Goal: Information Seeking & Learning: Check status

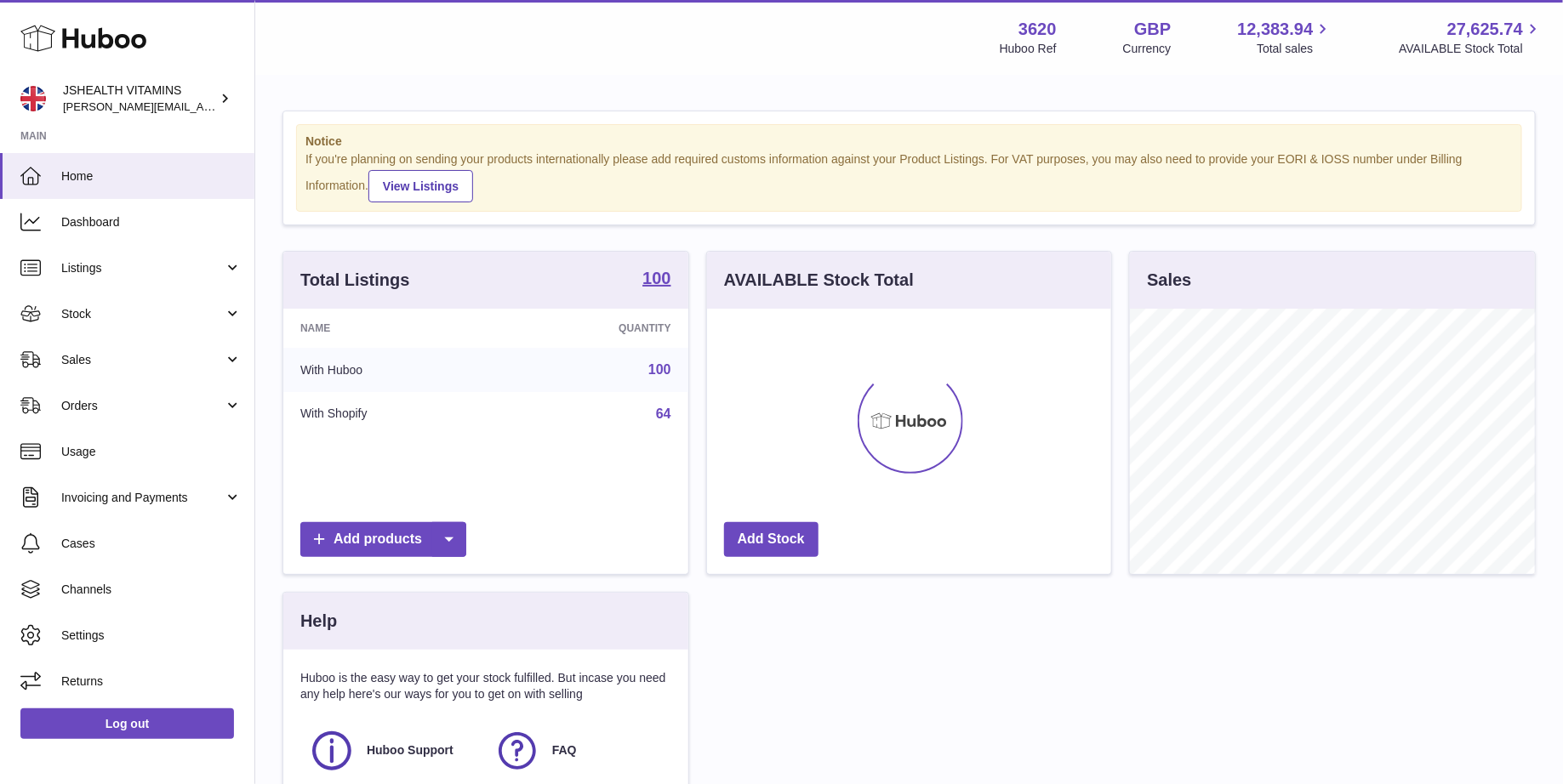
scroll to position [265, 405]
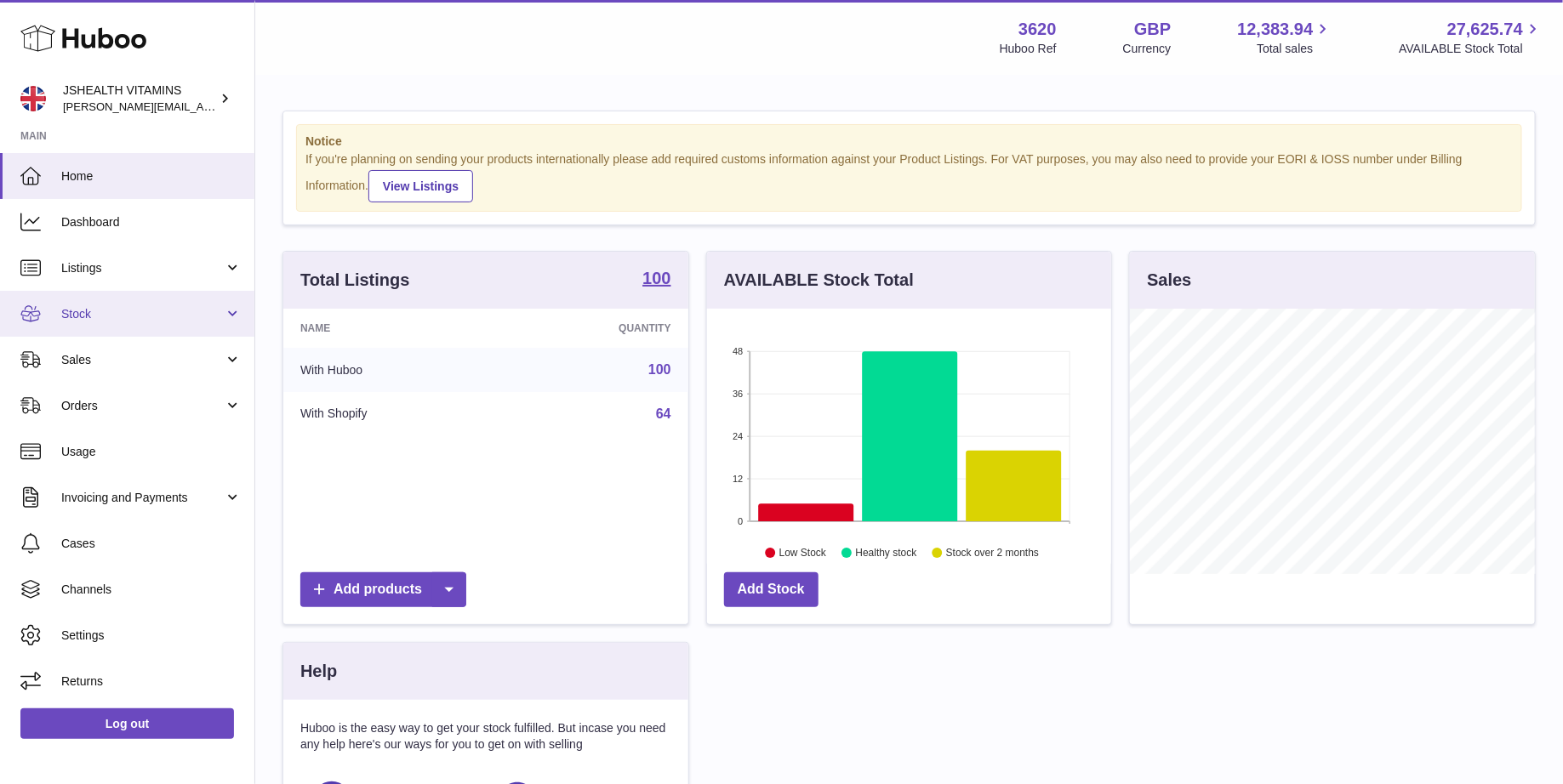
click at [188, 306] on span "Stock" at bounding box center [142, 314] width 162 height 16
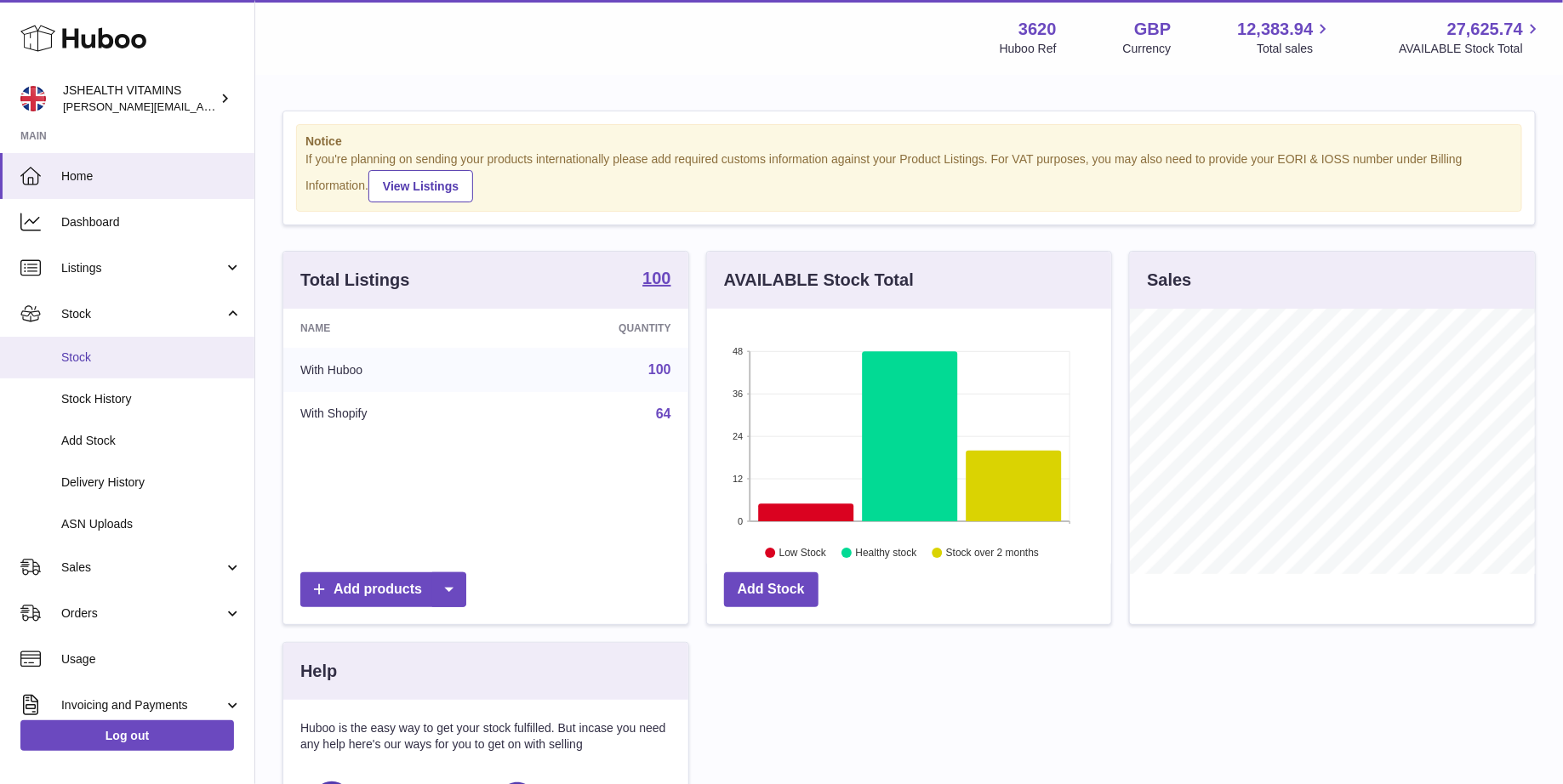
click at [166, 364] on span "Stock" at bounding box center [151, 357] width 180 height 16
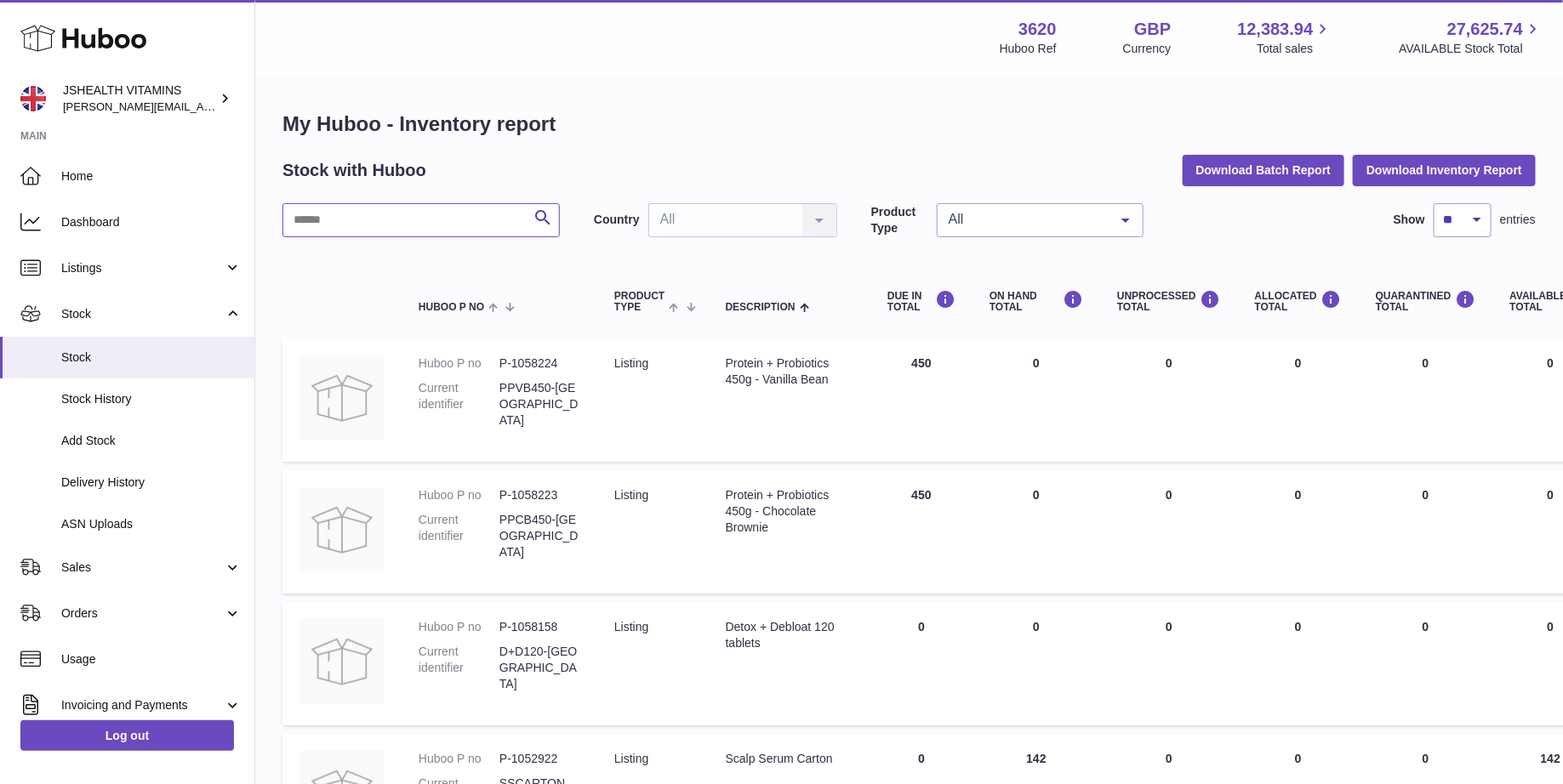
click at [402, 222] on input "text" at bounding box center [421, 220] width 278 height 34
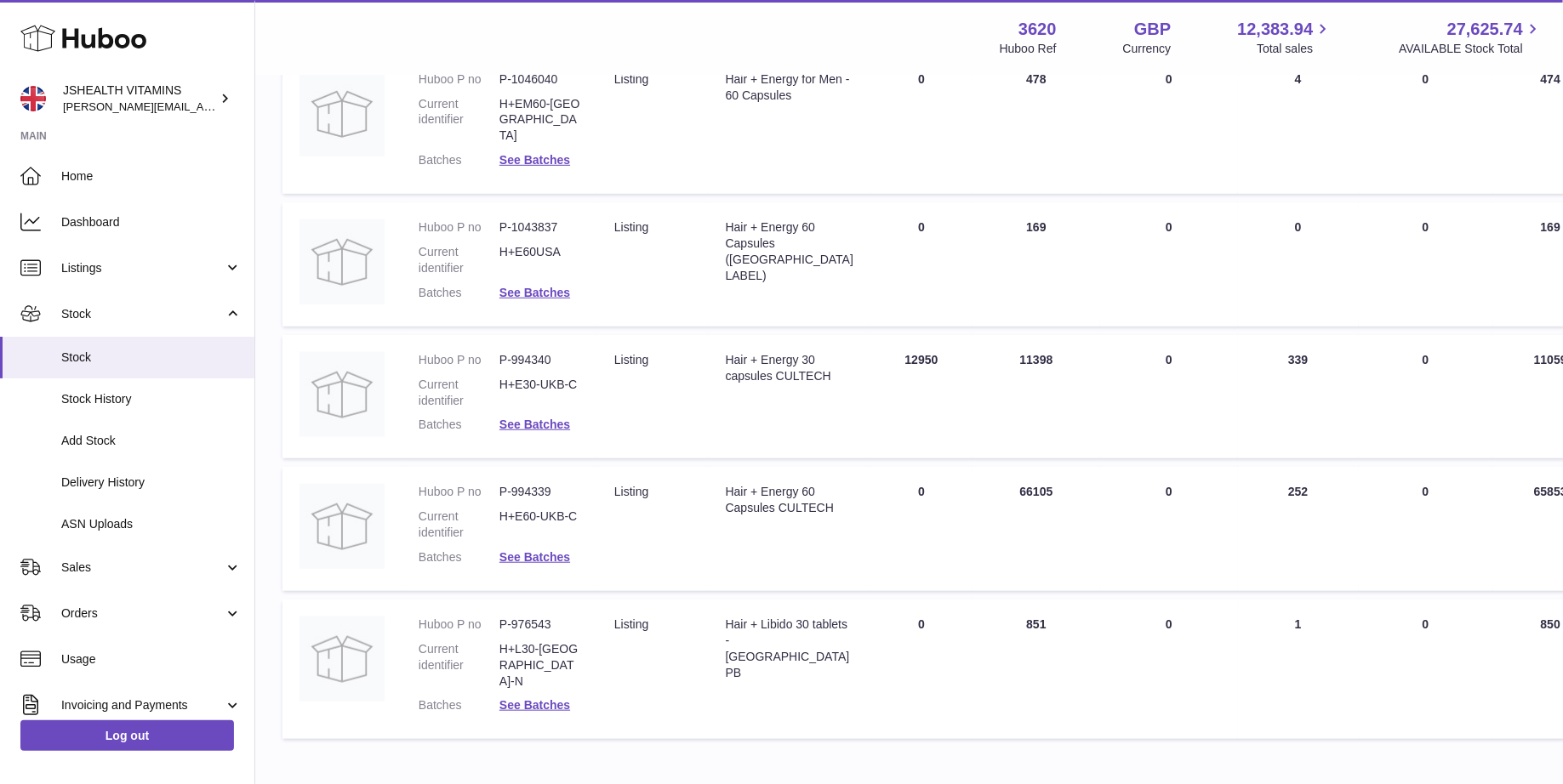
scroll to position [445, 0]
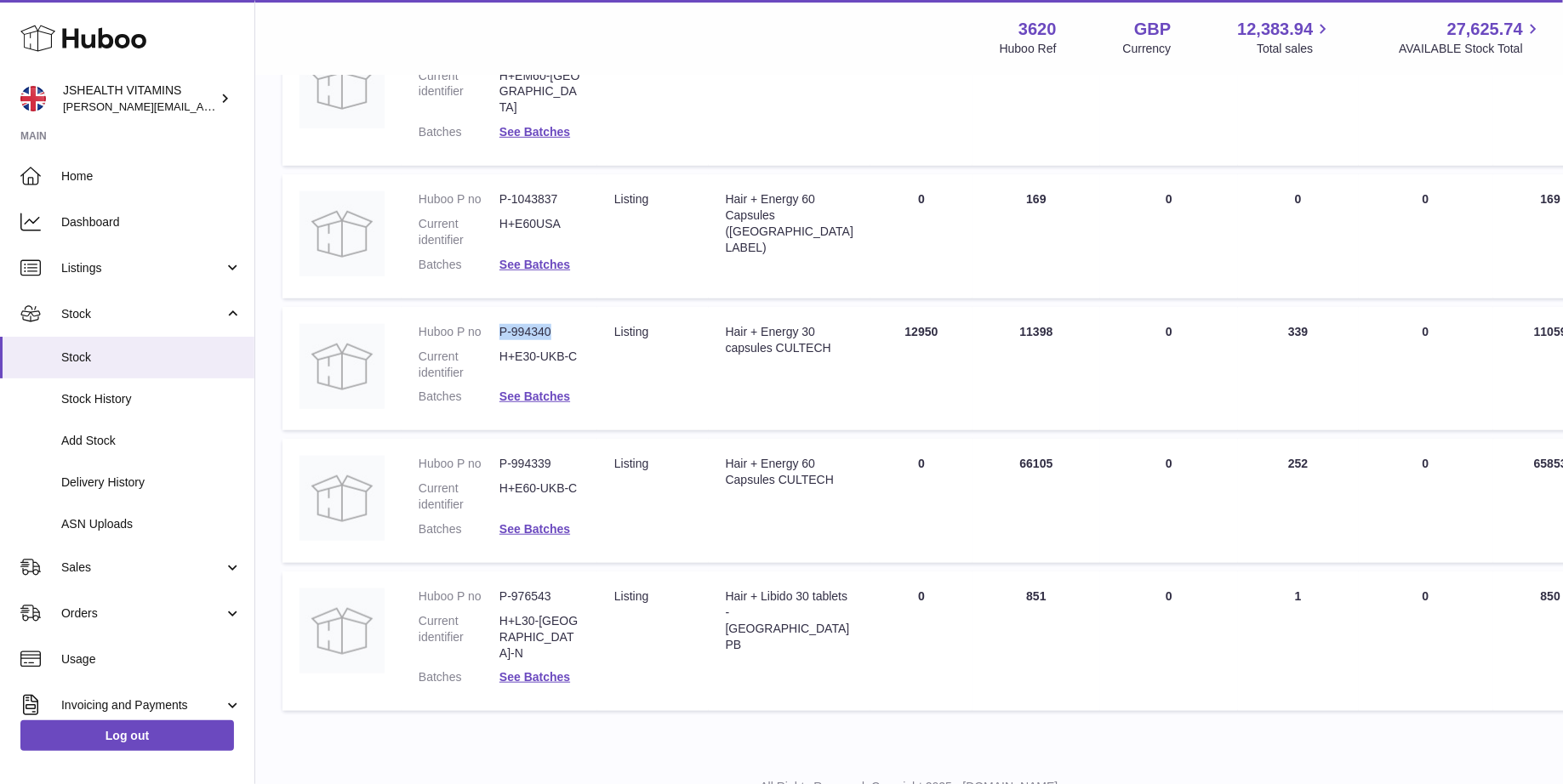
drag, startPoint x: 558, startPoint y: 320, endPoint x: 495, endPoint y: 320, distance: 63.0
click at [495, 324] on dl "Huboo P no P-994340 Current identifier H+E30-UKB-C Batches See Batches" at bounding box center [499, 369] width 161 height 90
copy dl "P-994340"
click at [554, 390] on link "See Batches" at bounding box center [534, 396] width 71 height 14
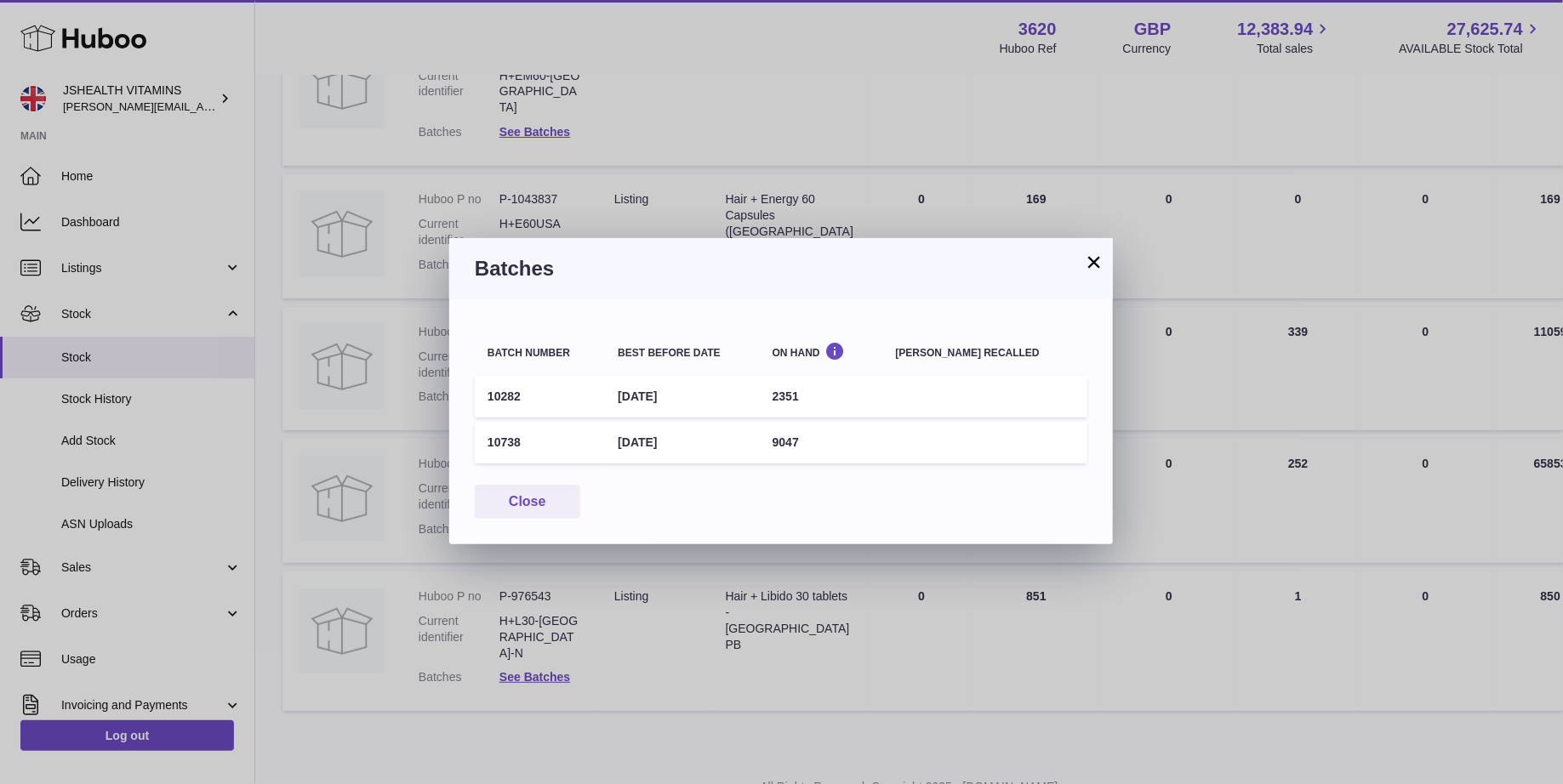
drag, startPoint x: 708, startPoint y: 443, endPoint x: 485, endPoint y: 440, distance: 223.0
click at [485, 440] on tr "10738 [DATE] 9047" at bounding box center [781, 443] width 612 height 41
copy tr "10738 [DATE]"
click at [548, 501] on button "Close" at bounding box center [527, 502] width 105 height 34
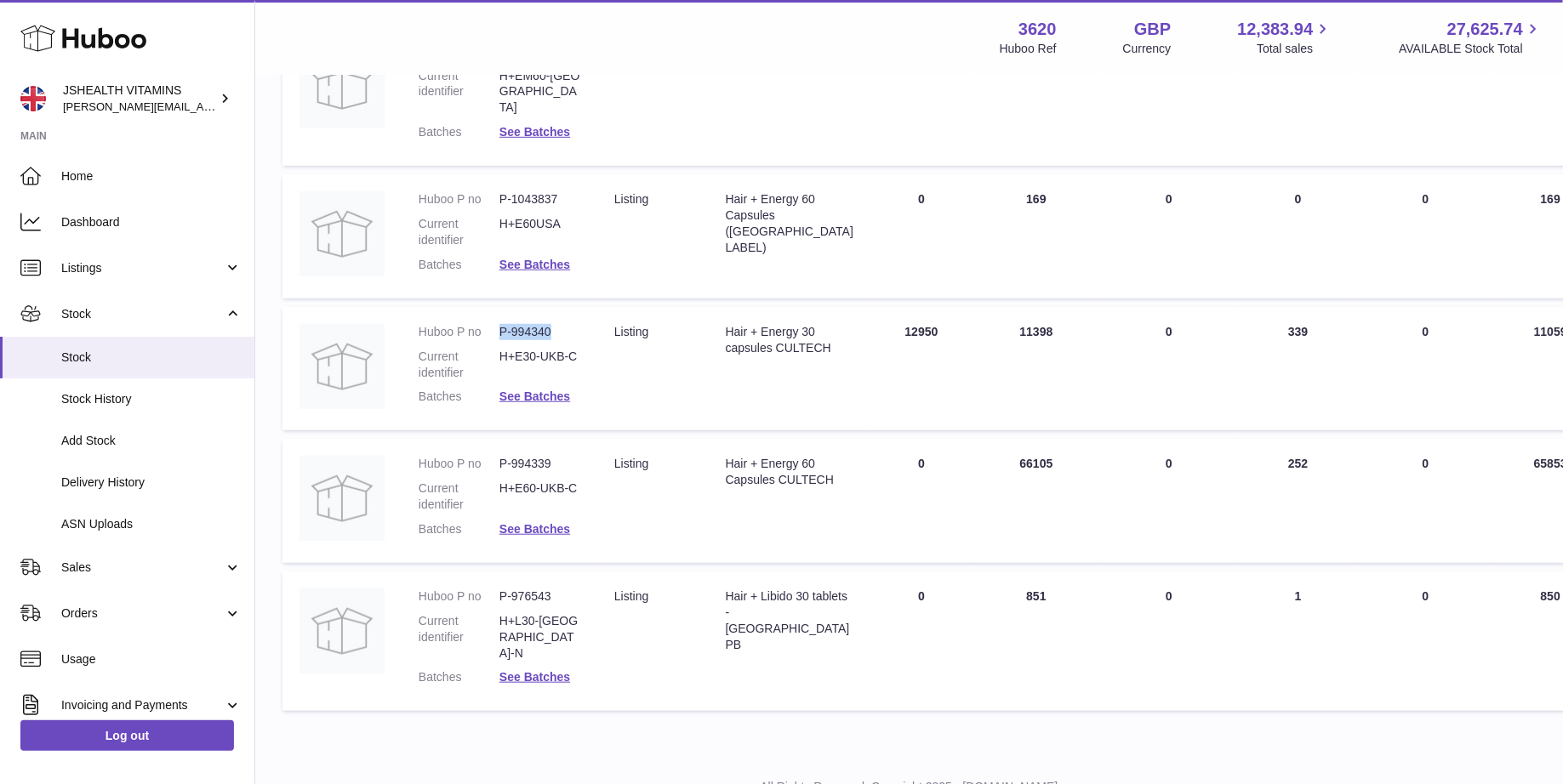
scroll to position [464, 0]
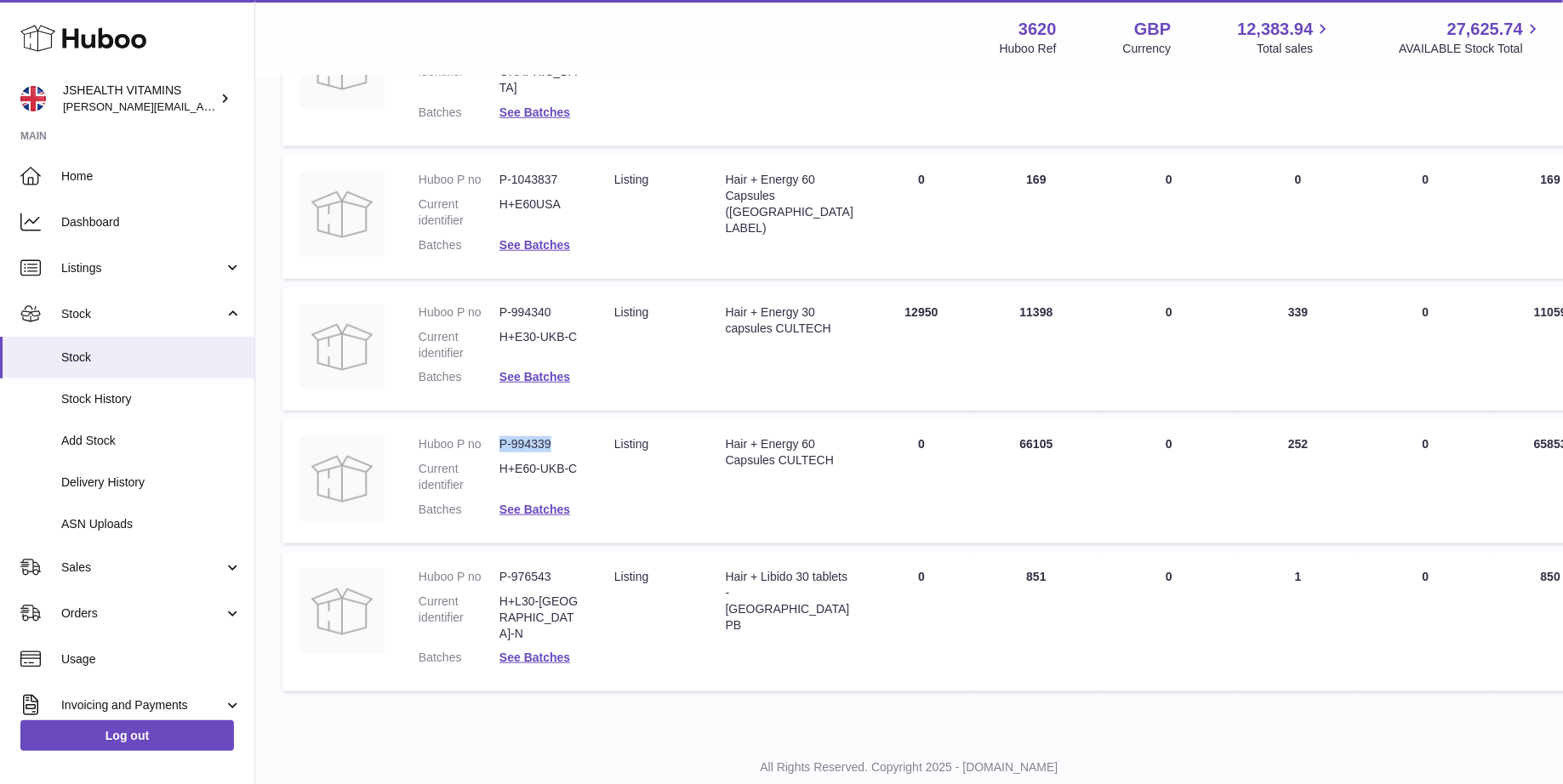
drag, startPoint x: 561, startPoint y: 433, endPoint x: 497, endPoint y: 430, distance: 64.1
click at [497, 436] on dl "Huboo P no P-994339 Current identifier H+E60-UKB-C Batches See Batches" at bounding box center [499, 481] width 161 height 90
copy dl "P-994339"
click at [530, 511] on td "Huboo P no P-994339 Current identifier H+E60-UKB-C Batches See Batches" at bounding box center [499, 481] width 196 height 124
click at [530, 503] on link "See Batches" at bounding box center [534, 510] width 71 height 14
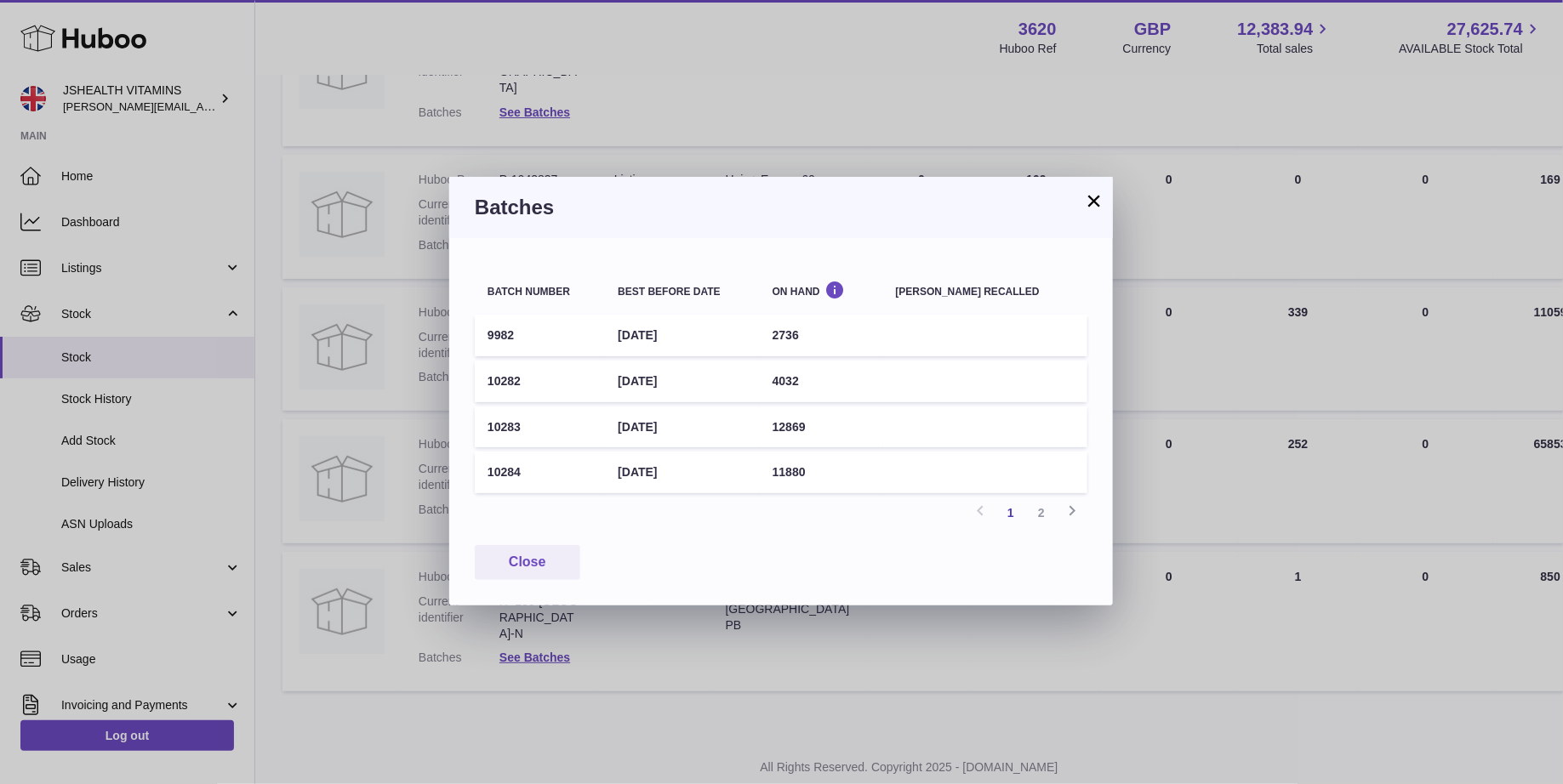
drag, startPoint x: 718, startPoint y: 384, endPoint x: 487, endPoint y: 381, distance: 231.0
click at [487, 381] on tr "10282 [DATE] 4032" at bounding box center [781, 381] width 612 height 41
copy tr "10282 [DATE]"
click at [1098, 206] on button "×" at bounding box center [1094, 201] width 21 height 21
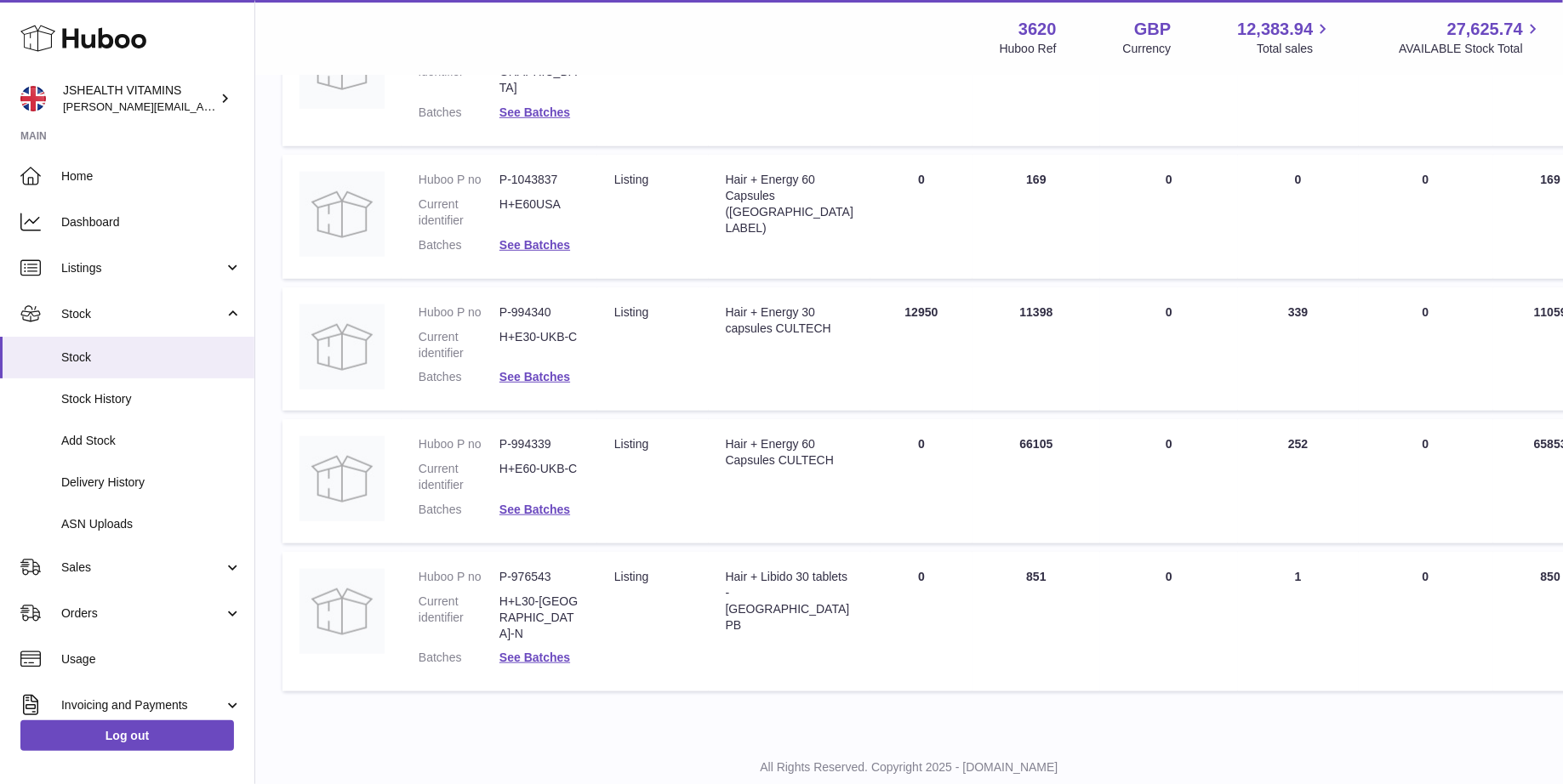
scroll to position [0, 0]
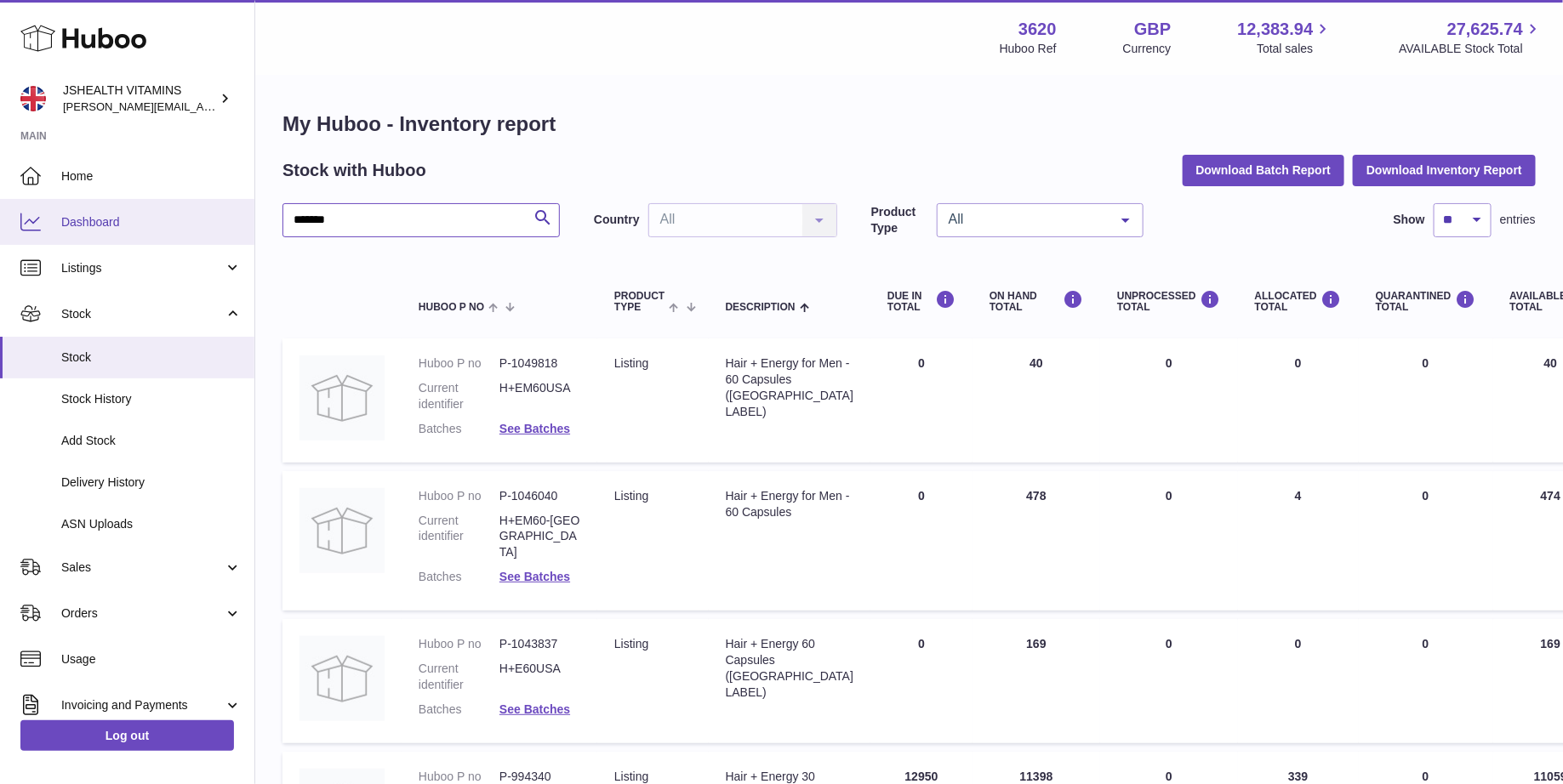
drag, startPoint x: 340, startPoint y: 227, endPoint x: 228, endPoint y: 227, distance: 112.0
click at [228, 227] on div "Huboo JSHEALTH VITAMINS [EMAIL_ADDRESS][DOMAIN_NAME] Main Home Dashboard Listin…" at bounding box center [782, 649] width 1563 height 1298
type input "*"
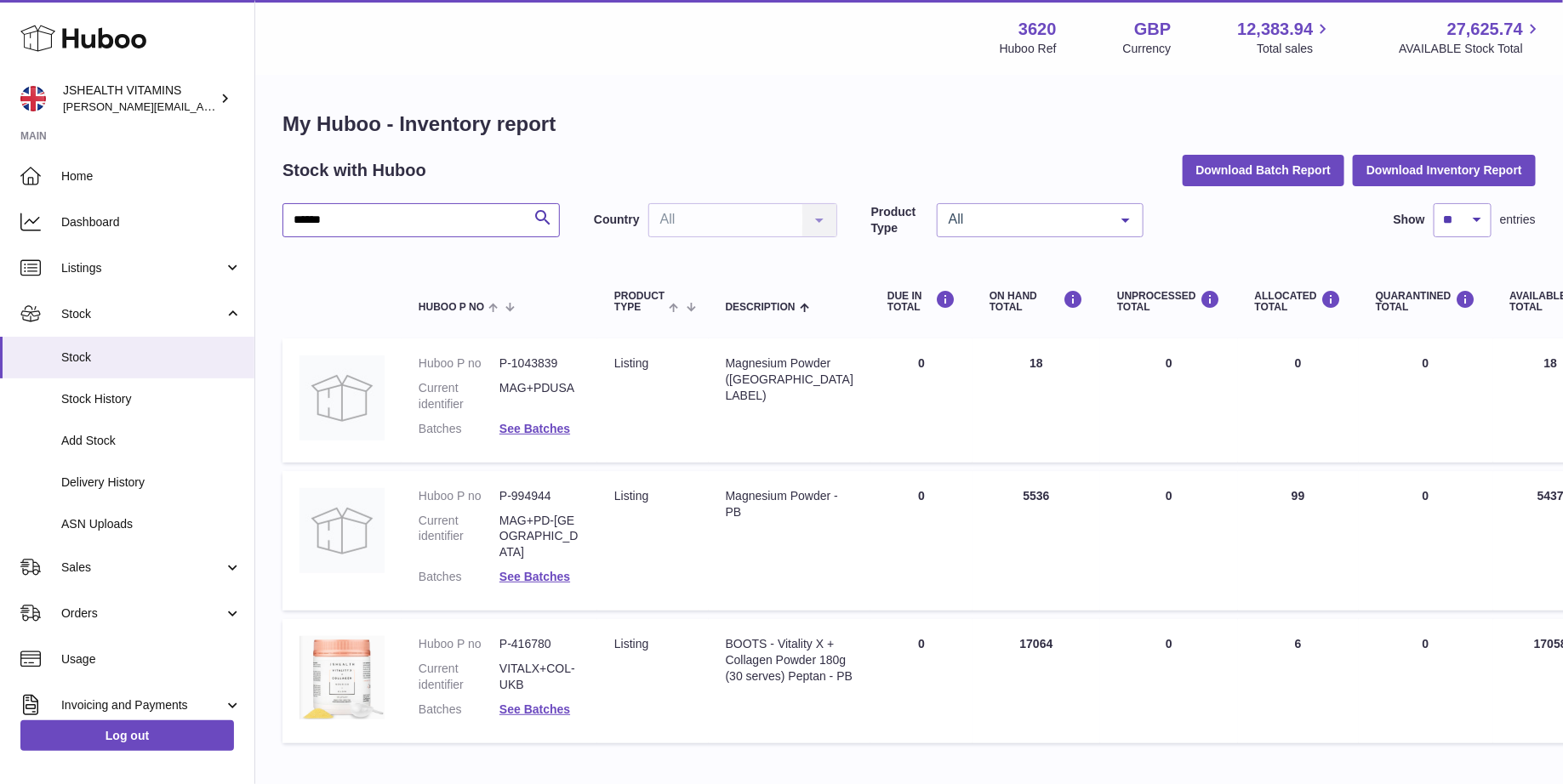
scroll to position [91, 0]
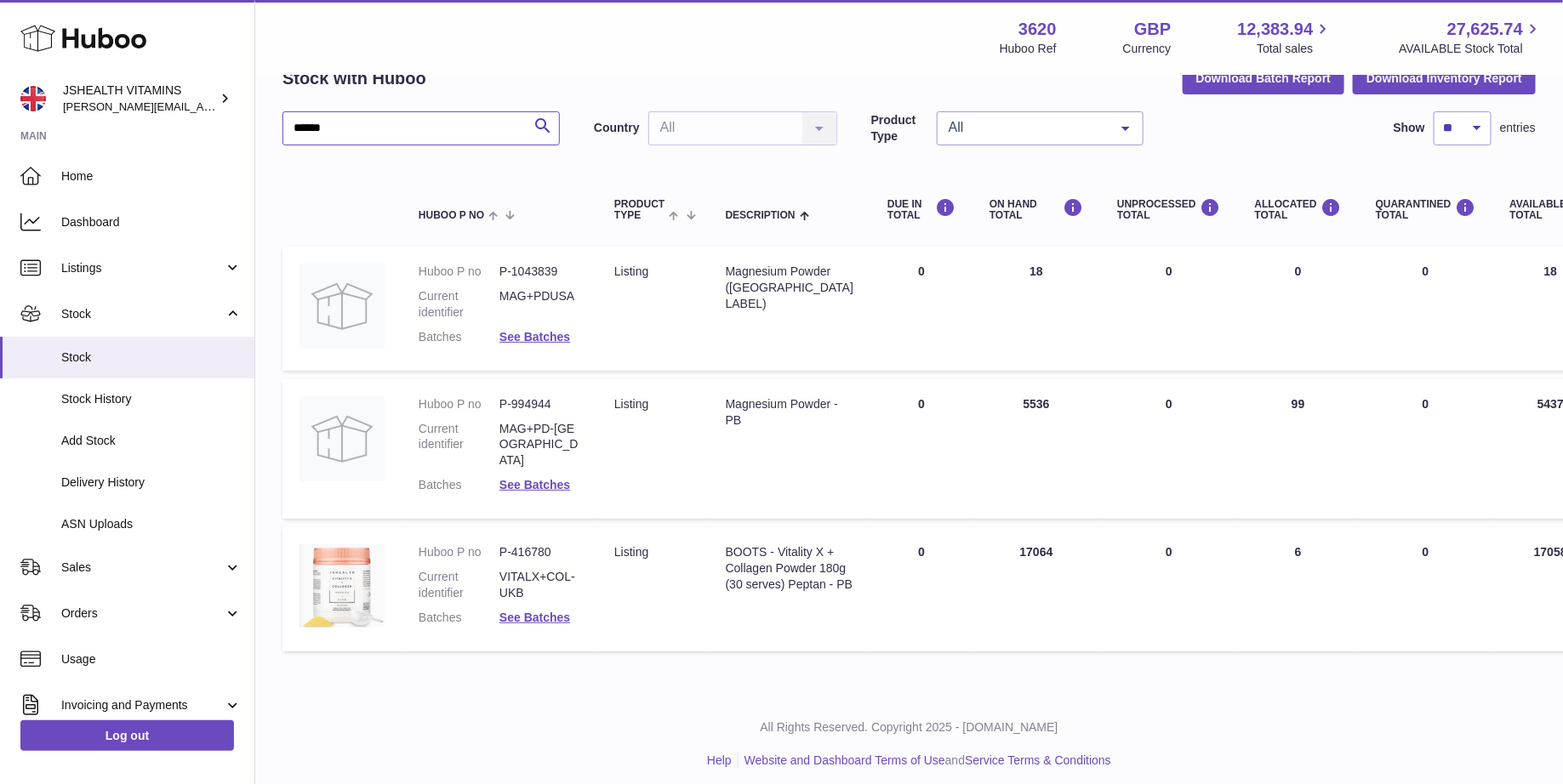
type input "******"
click at [555, 416] on dl "Huboo P no P-994944 Current identifier MAG+PD-UK Batches See Batches" at bounding box center [499, 449] width 161 height 105
drag, startPoint x: 559, startPoint y: 404, endPoint x: 498, endPoint y: 403, distance: 61.0
click at [498, 403] on dl "Huboo P no P-994944 Current identifier MAG+PD-UK Batches See Batches" at bounding box center [499, 449] width 161 height 105
copy dl "P-994944"
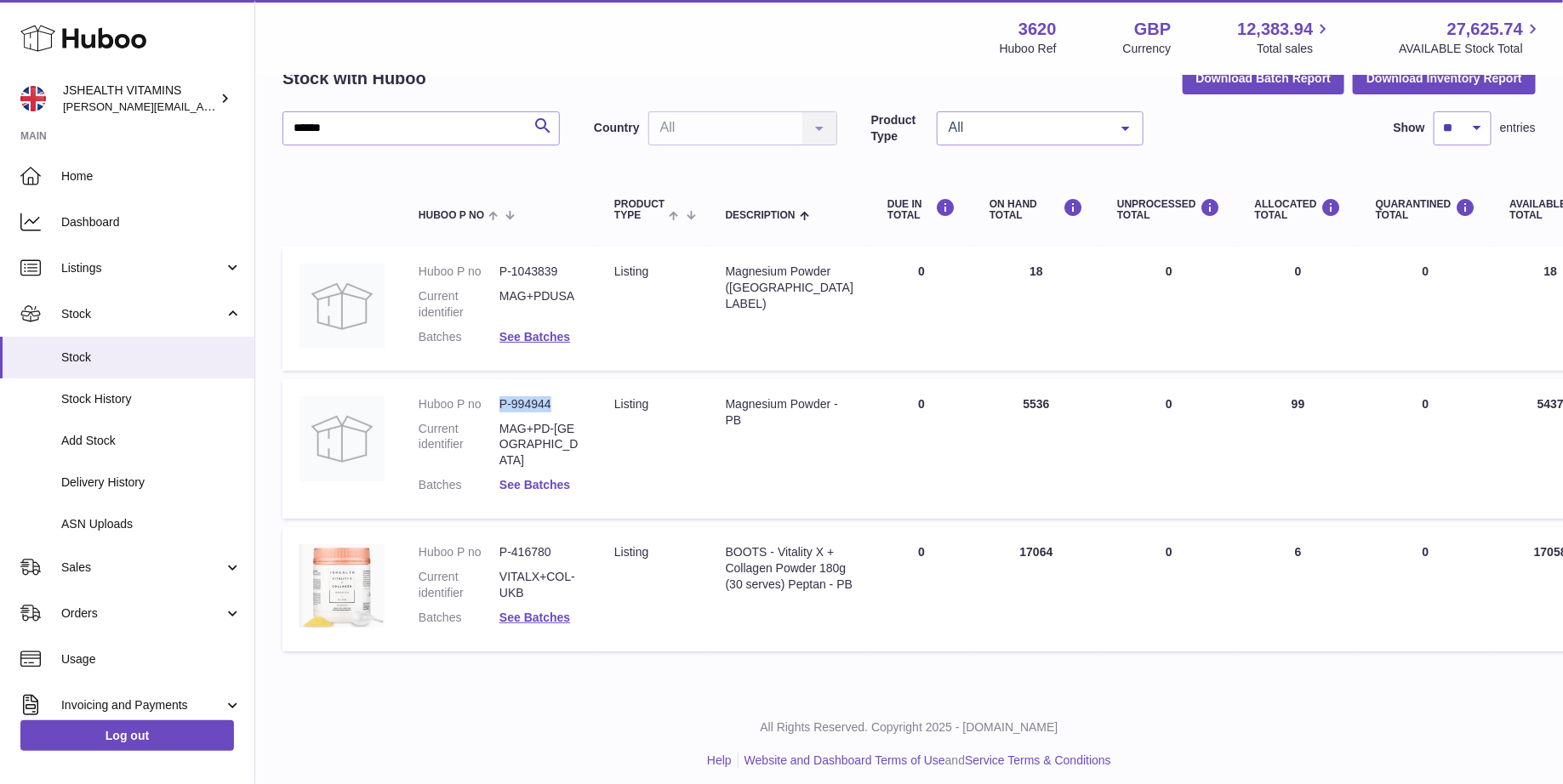
click at [555, 478] on link "See Batches" at bounding box center [534, 485] width 71 height 14
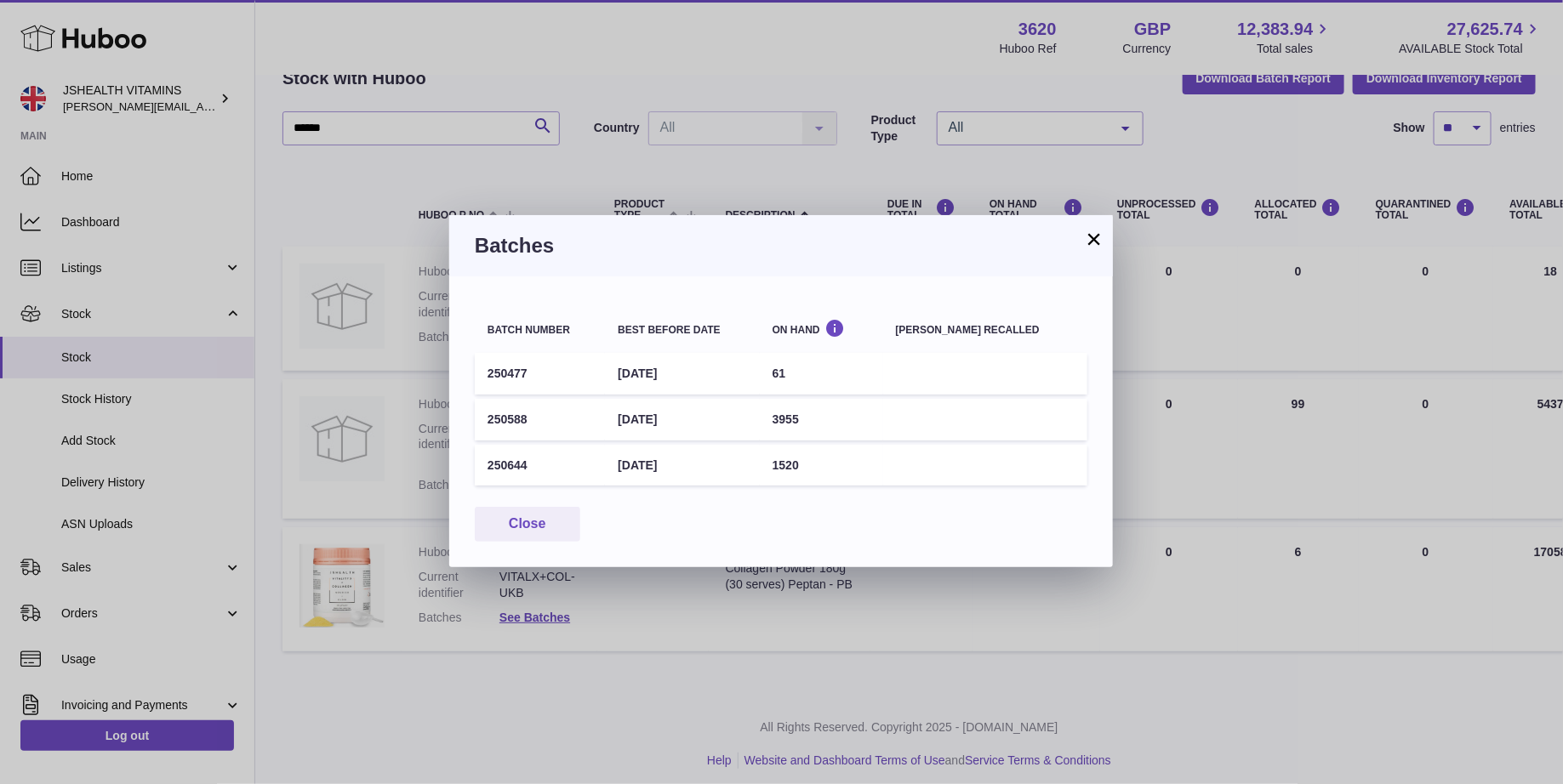
drag, startPoint x: 719, startPoint y: 371, endPoint x: 485, endPoint y: 370, distance: 234.0
click at [485, 370] on tr "250477 [DATE] 61" at bounding box center [781, 374] width 612 height 41
copy tr "250477 [DATE]"
click at [1094, 240] on button "×" at bounding box center [1094, 238] width 21 height 21
